Goal: Task Accomplishment & Management: Use online tool/utility

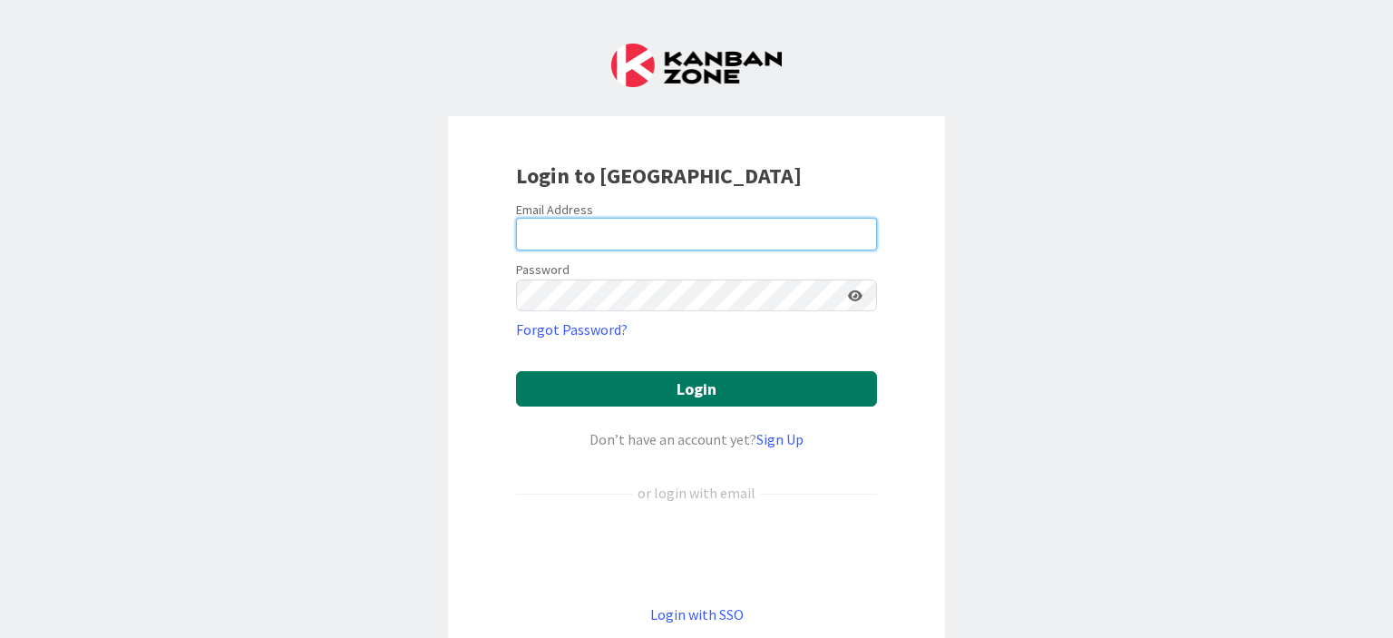
type input "[PERSON_NAME][EMAIL_ADDRESS][PERSON_NAME][DOMAIN_NAME]"
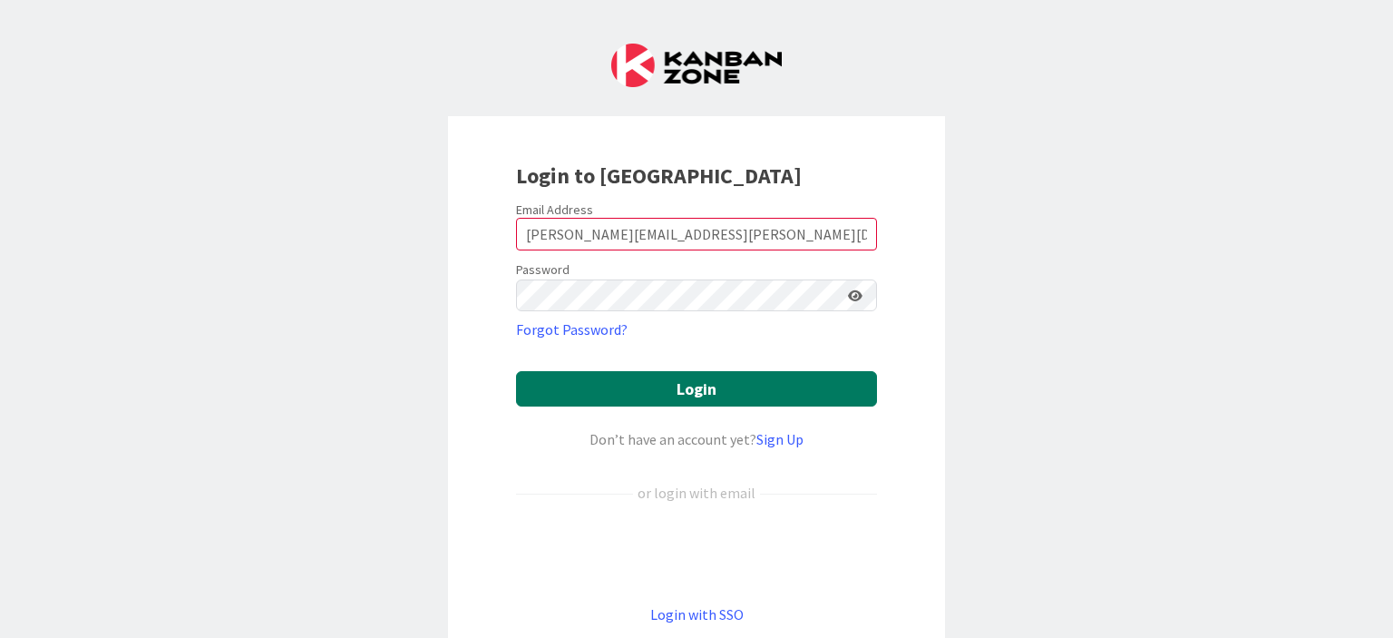
click at [678, 385] on button "Login" at bounding box center [696, 388] width 361 height 35
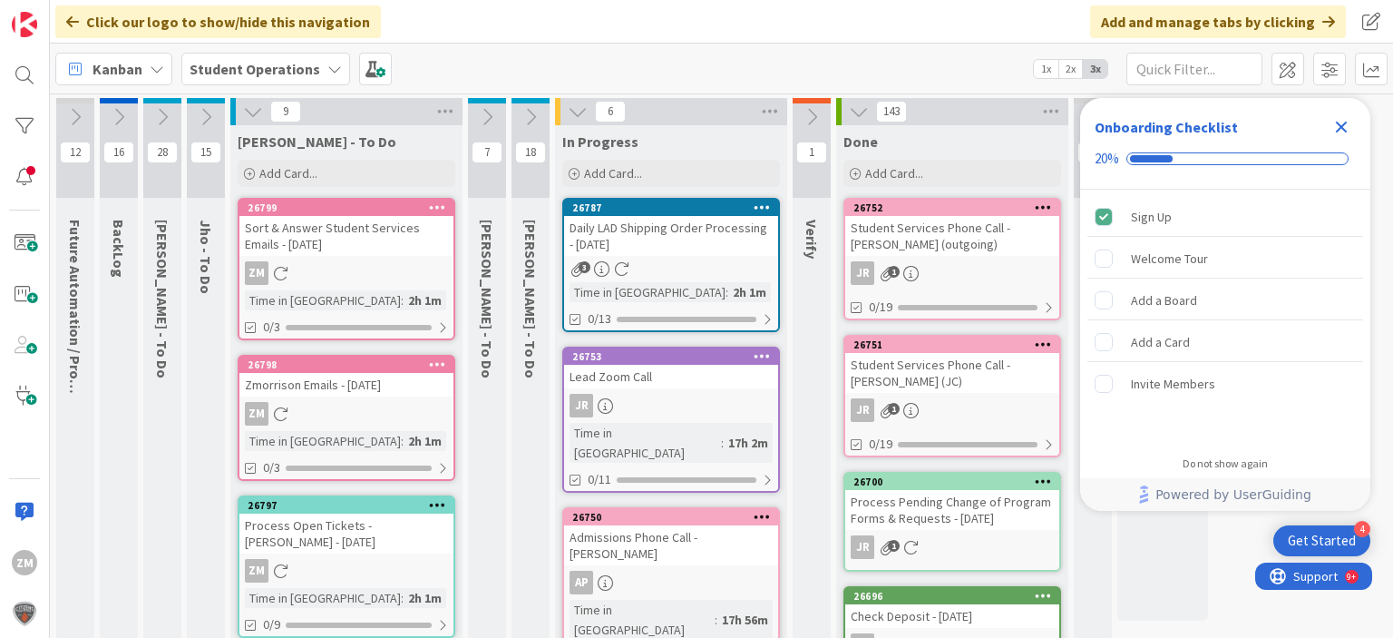
click at [1340, 126] on icon "Close Checklist" at bounding box center [1342, 128] width 12 height 12
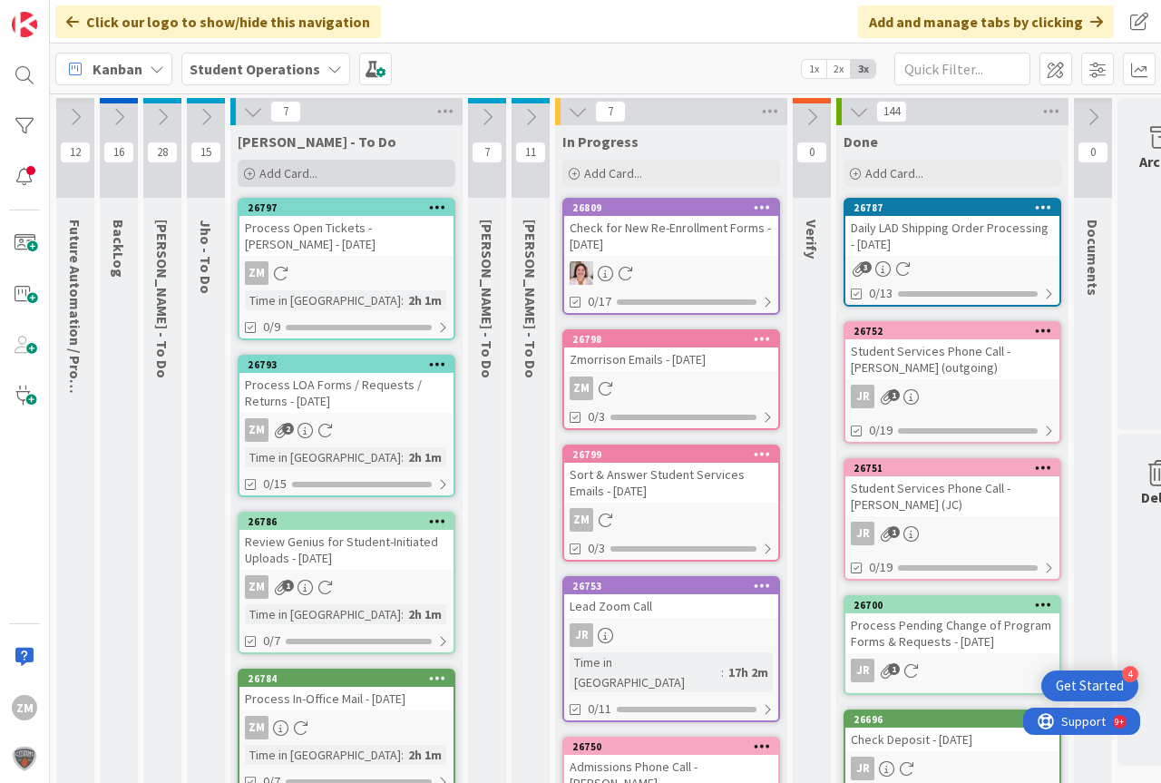
click at [279, 166] on span "Add Card..." at bounding box center [288, 173] width 58 height 16
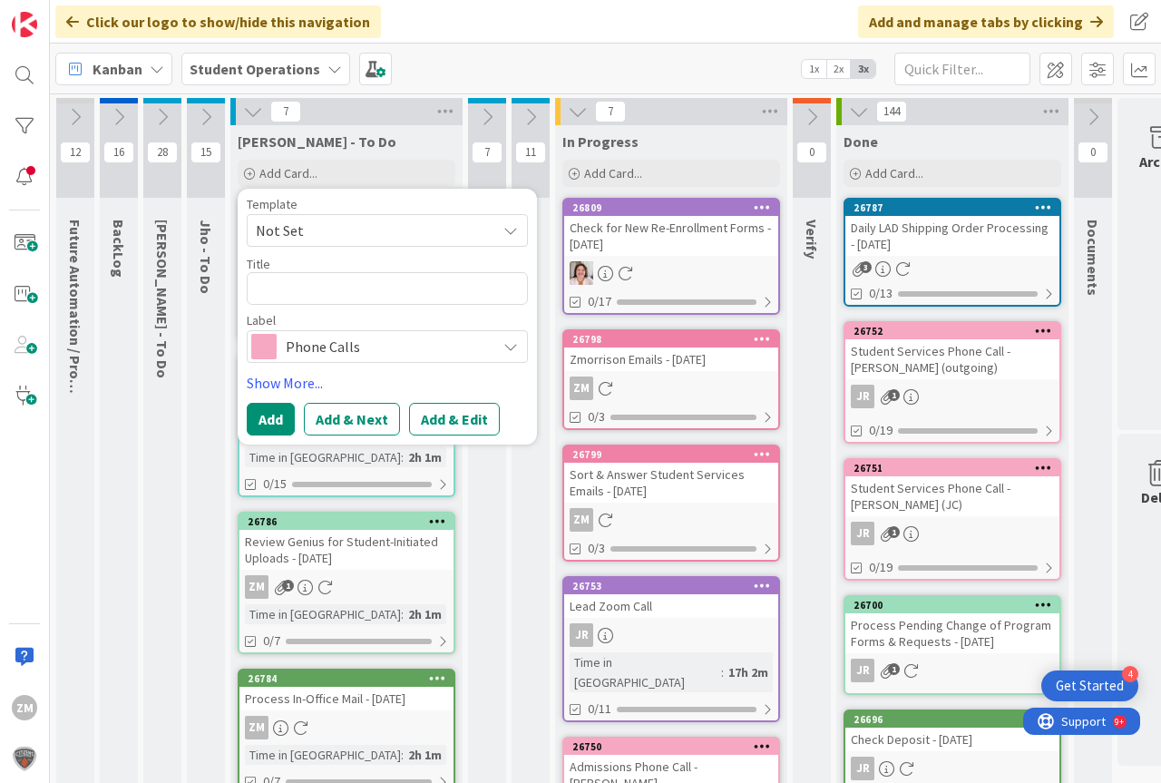
click at [513, 233] on icon at bounding box center [510, 230] width 15 height 15
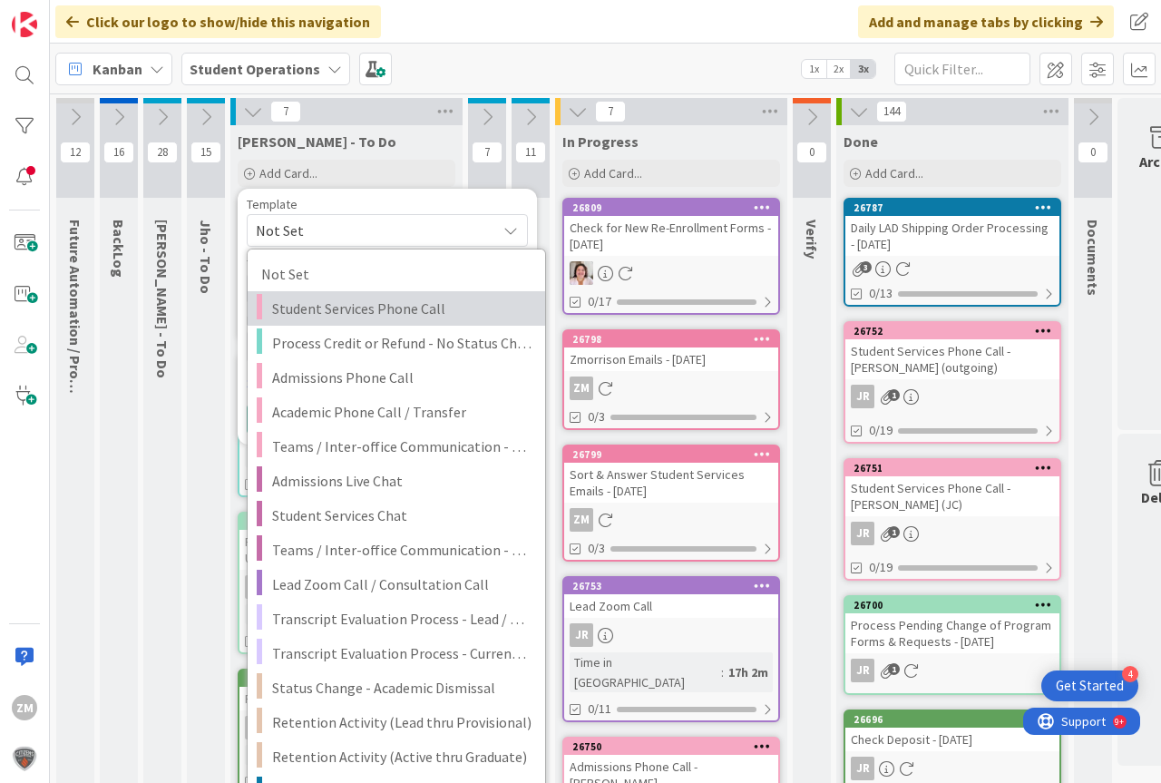
click at [348, 307] on span "Student Services Phone Call" at bounding box center [401, 309] width 259 height 24
type textarea "x"
type textarea "Student Services Phone Call"
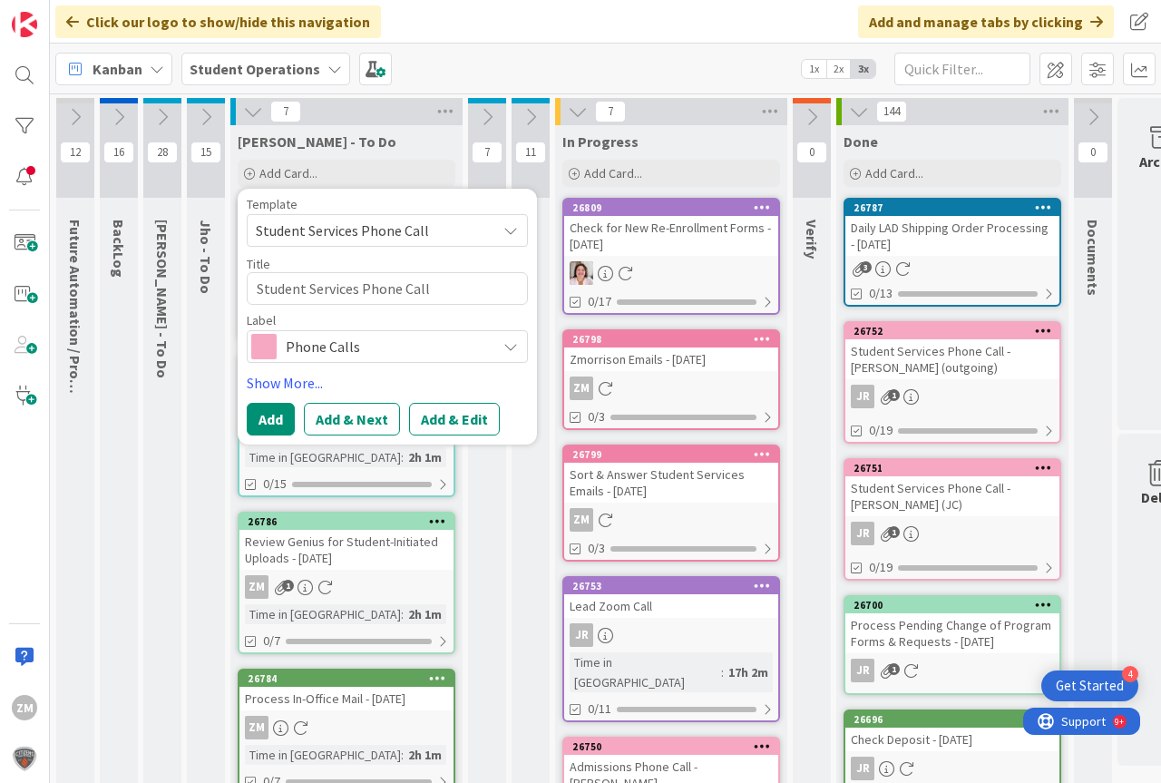
click at [443, 424] on button "Add & Edit" at bounding box center [454, 419] width 91 height 33
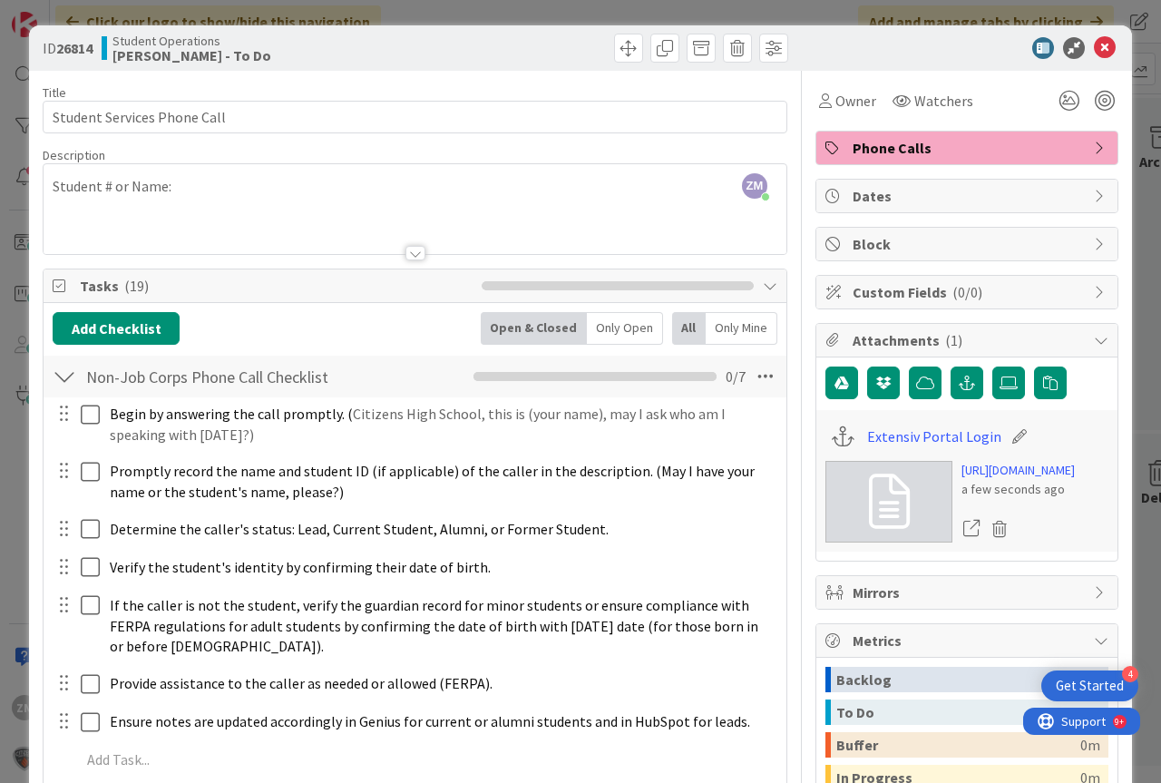
click at [199, 200] on div "ZM [PERSON_NAME] just joined Student # or Name:" at bounding box center [415, 209] width 743 height 90
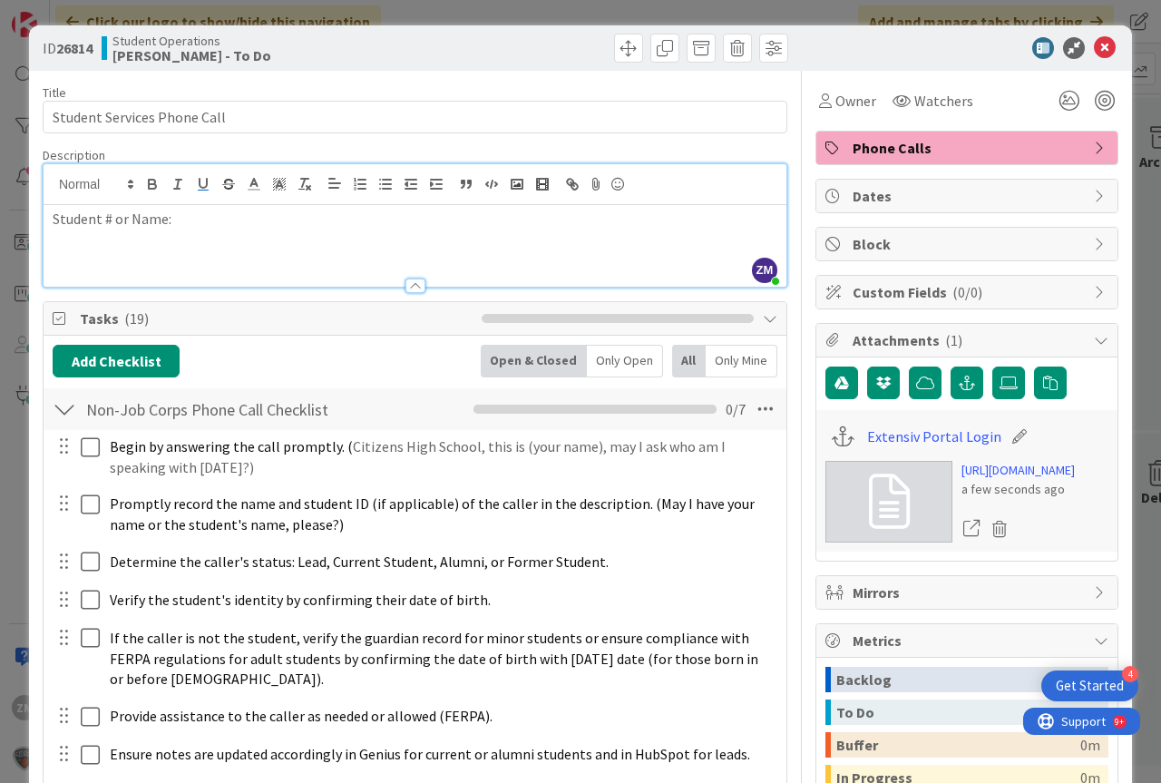
click at [195, 183] on icon "button" at bounding box center [203, 184] width 16 height 16
click at [1094, 43] on icon at bounding box center [1105, 48] width 22 height 22
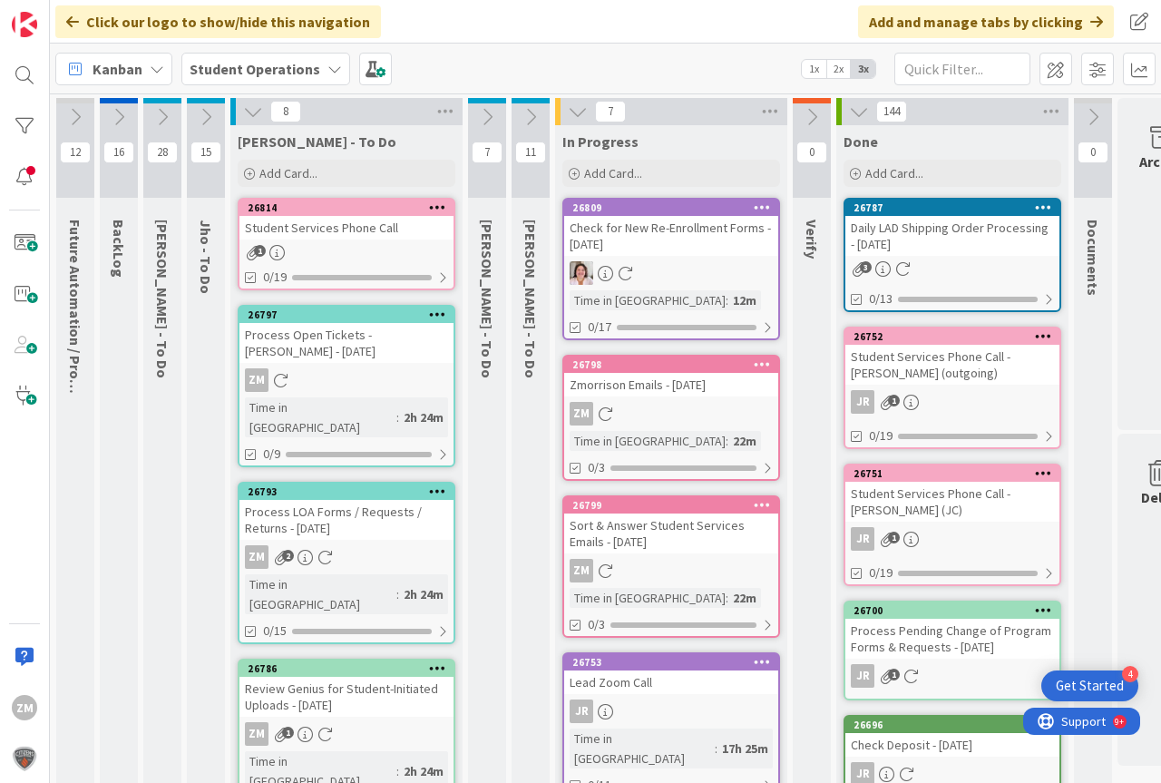
click at [440, 208] on icon at bounding box center [437, 206] width 17 height 13
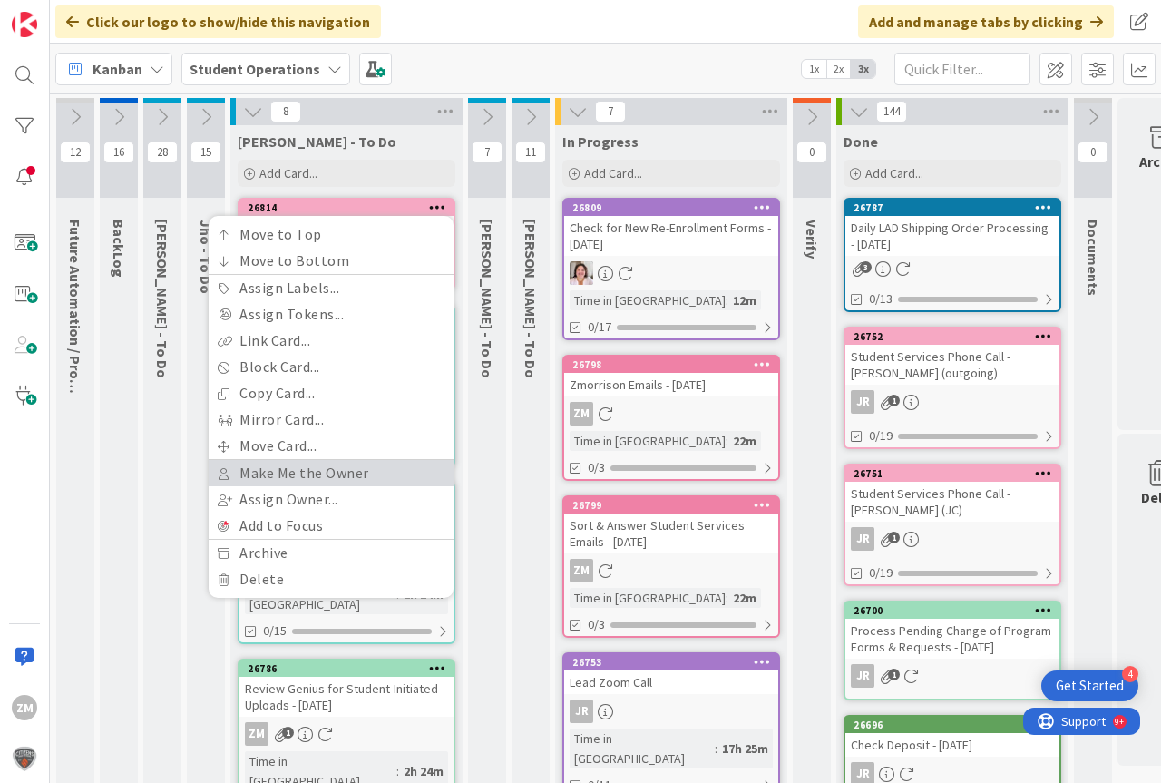
click at [325, 470] on link "Make Me the Owner" at bounding box center [331, 473] width 245 height 26
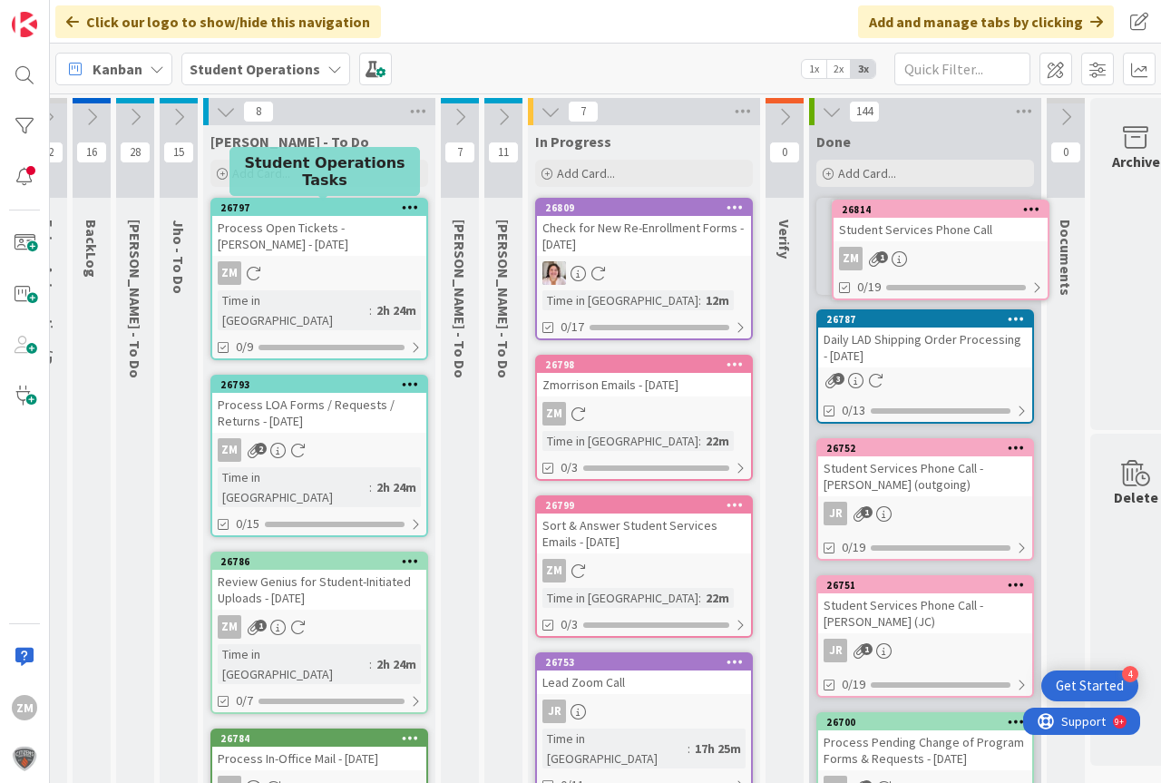
scroll to position [0, 67]
